Goal: Transaction & Acquisition: Purchase product/service

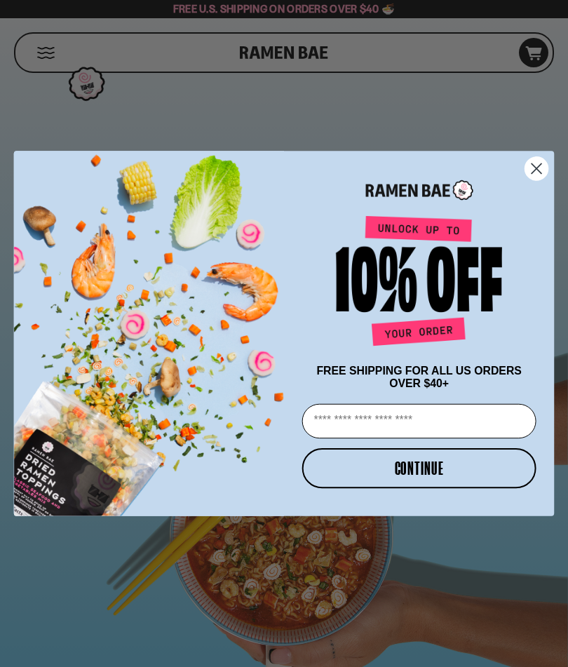
click at [541, 252] on form "FREE SHIPPING FOR ALL US ORDERS OVER $40+ Email CONTINUE ******" at bounding box center [284, 333] width 540 height 365
click at [556, 169] on div "Close dialog FREE SHIPPING FOR ALL US ORDERS OVER $40+ Email CONTINUE ******" at bounding box center [284, 333] width 568 height 365
click at [535, 173] on circle "Close dialog" at bounding box center [536, 168] width 23 height 23
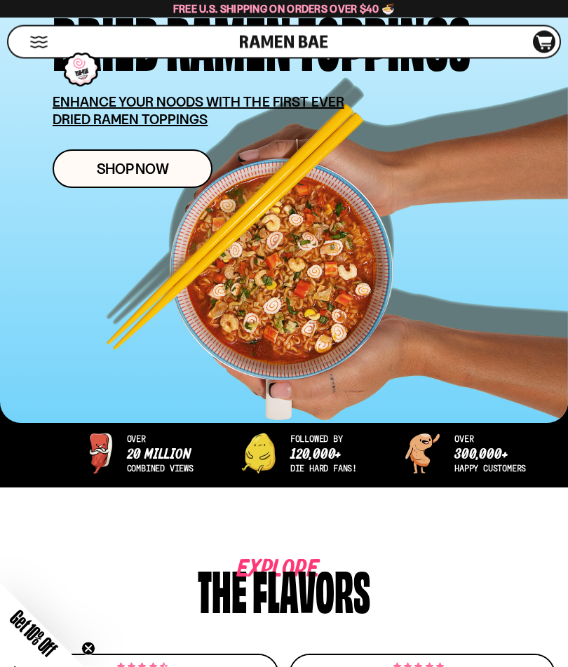
scroll to position [266, 0]
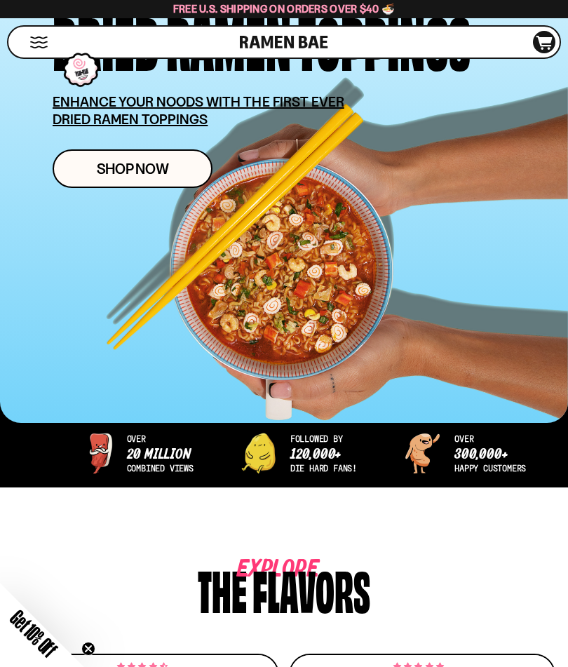
click at [154, 184] on link "Shop Now" at bounding box center [133, 168] width 160 height 39
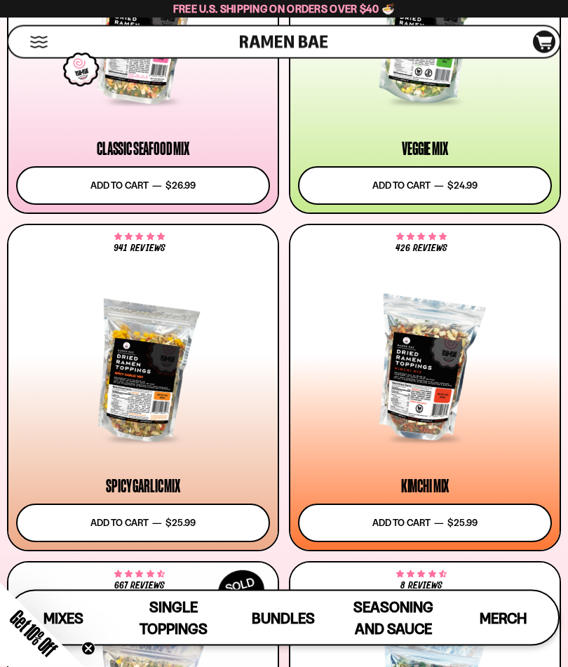
scroll to position [577, 0]
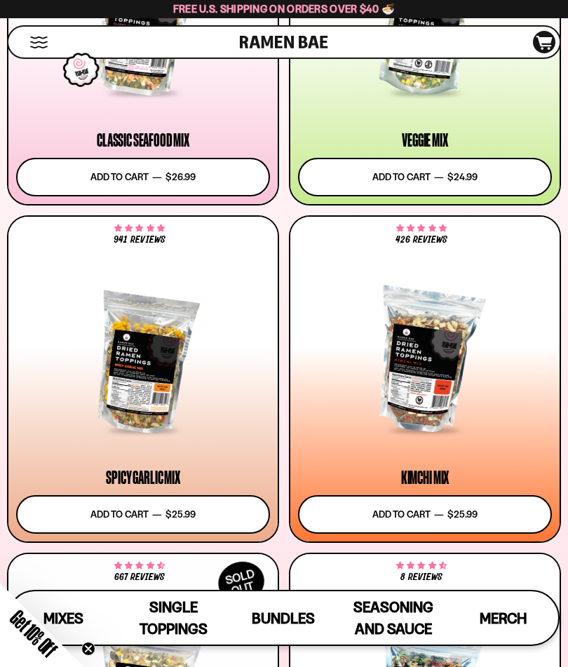
click at [439, 374] on div at bounding box center [425, 361] width 254 height 142
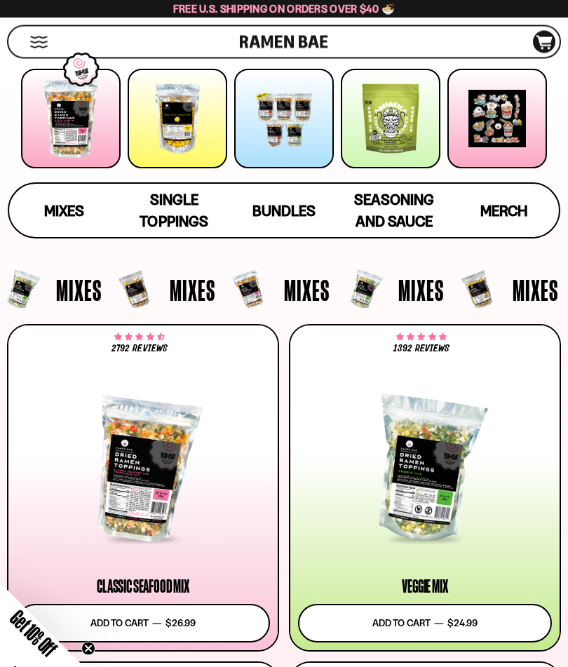
scroll to position [163, 0]
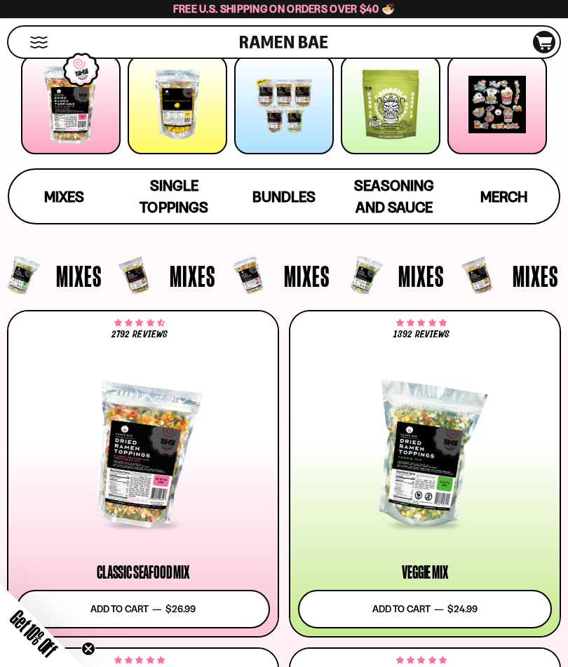
click at [438, 602] on button "Add to cart Add — Regular price $24.99 Regular price Sale price $24.99 Unit pri…" at bounding box center [425, 609] width 254 height 39
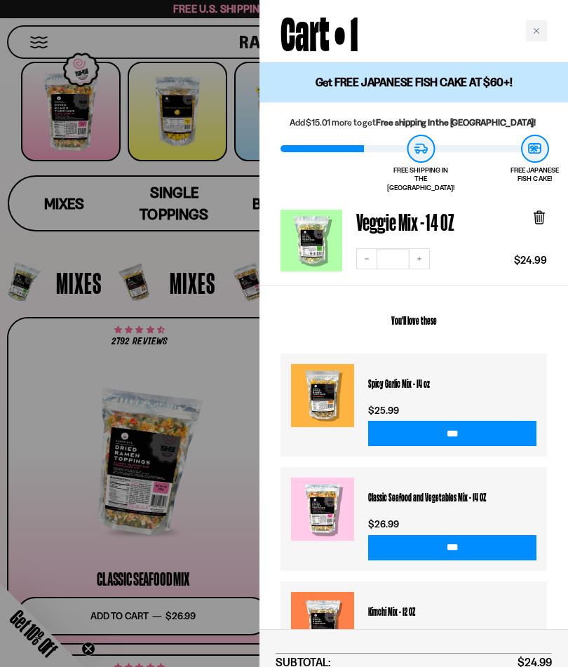
scroll to position [0, 0]
click at [546, 25] on div "Close cart" at bounding box center [536, 30] width 21 height 21
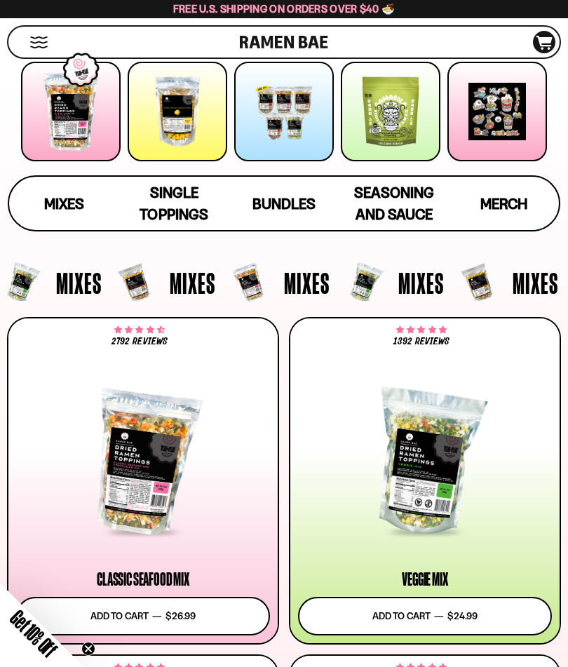
click at [433, 476] on div at bounding box center [425, 463] width 254 height 142
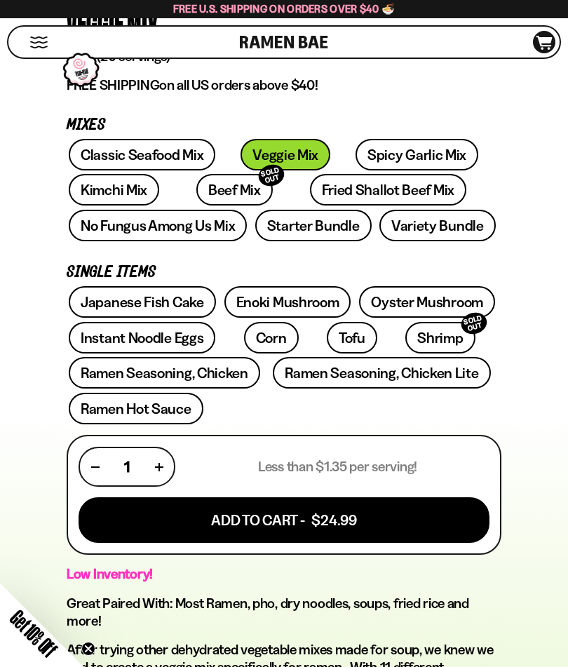
scroll to position [502, 0]
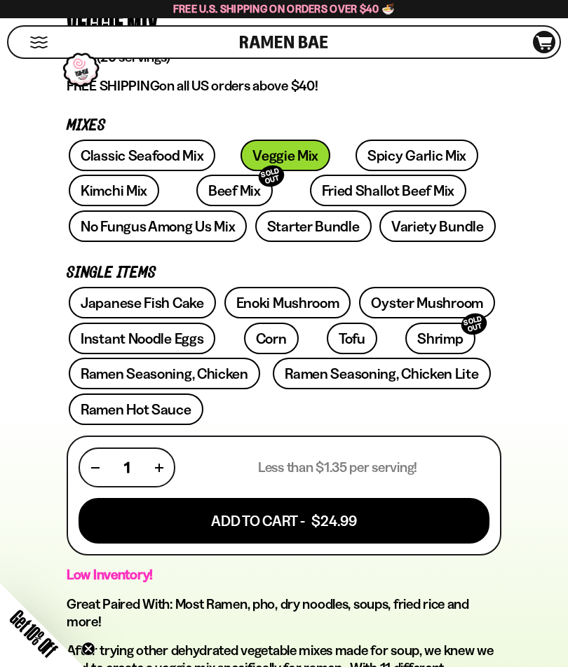
click at [347, 191] on link "Fried Shallot Beef Mix" at bounding box center [388, 191] width 156 height 32
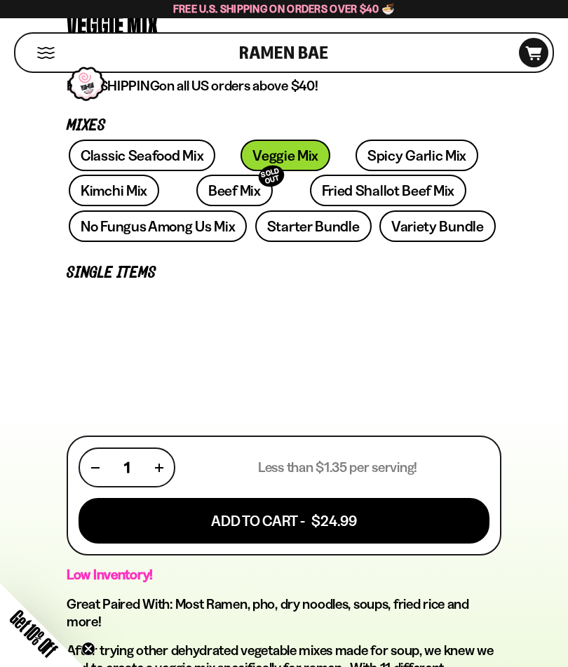
scroll to position [565, 0]
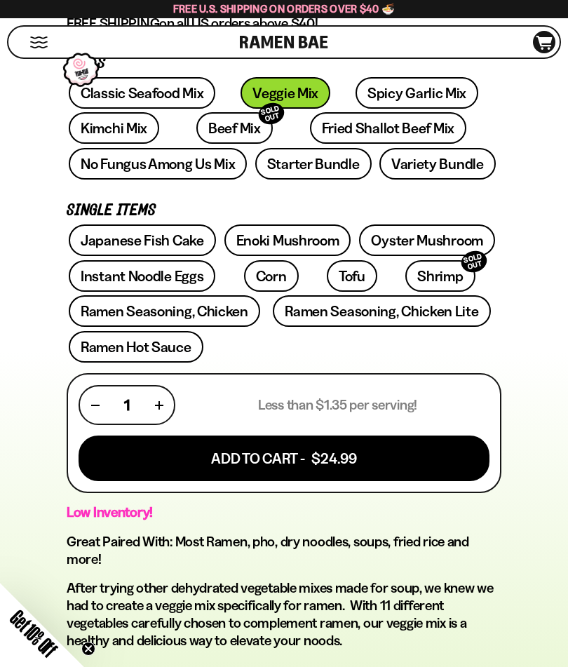
click at [334, 133] on link "Fried Shallot Beef Mix" at bounding box center [388, 128] width 156 height 32
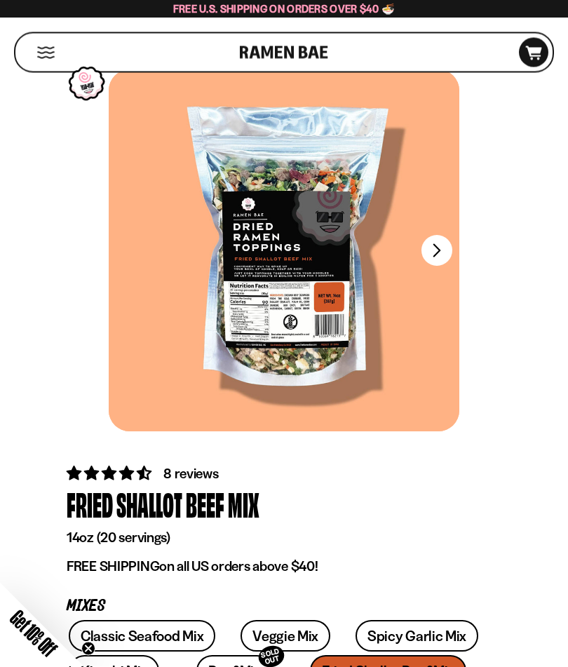
scroll to position [22, 0]
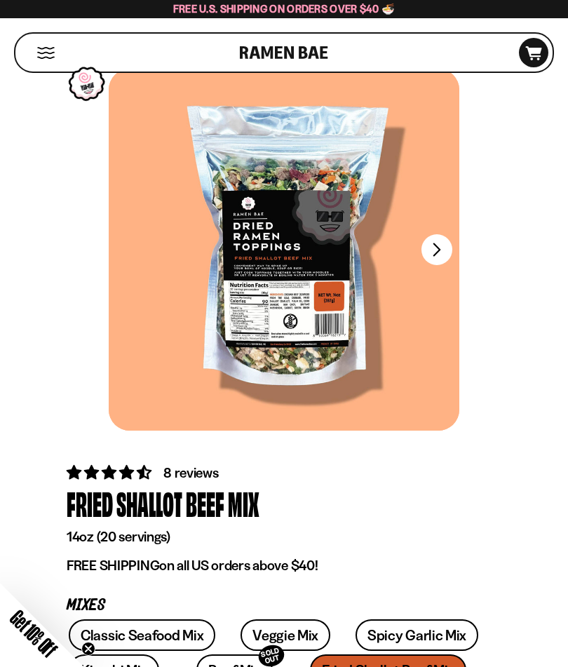
click at [6, 180] on div "FADCB6FD-DFAB-4417-9F21-029242090B77 FADCB6FD-DFAB-4417-9F21-029242090B77" at bounding box center [283, 260] width 555 height 383
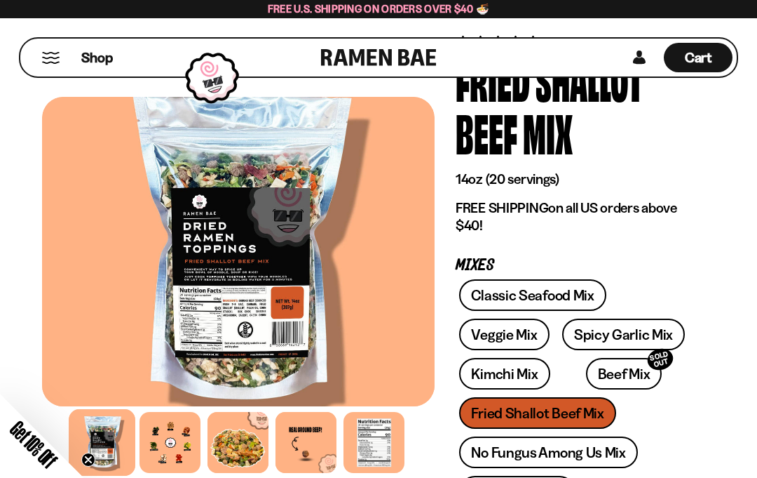
scroll to position [69, 0]
